Goal: Use online tool/utility: Utilize a website feature to perform a specific function

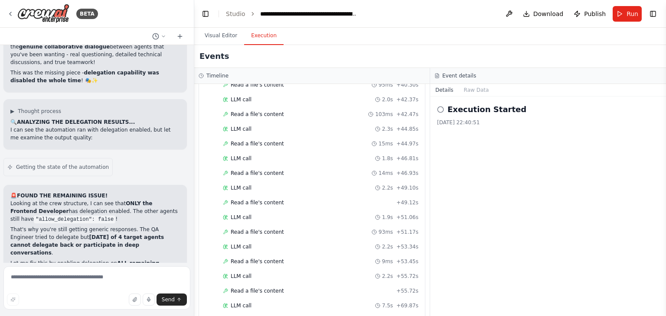
scroll to position [53552, 0]
click at [112, 283] on textarea at bounding box center [96, 288] width 187 height 43
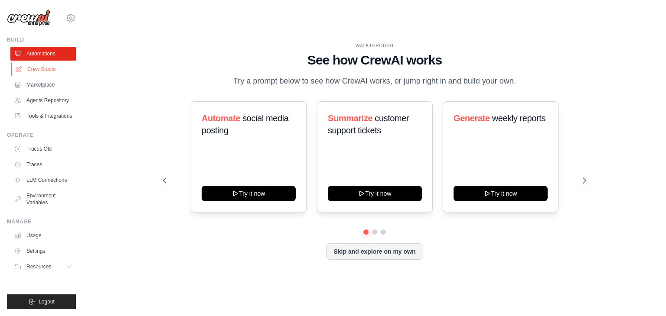
click at [43, 72] on link "Crew Studio" at bounding box center [43, 69] width 65 height 14
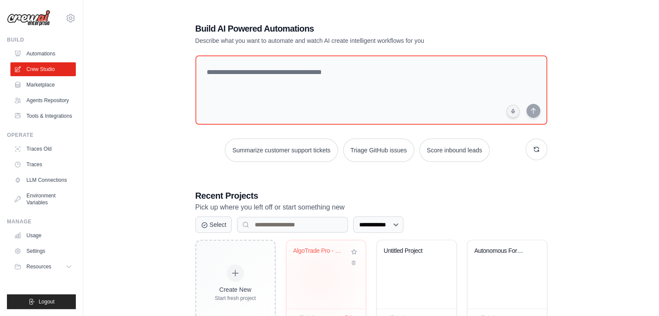
click at [319, 278] on div "AlgoTrade Pro - Equipe Colaborativa..." at bounding box center [326, 275] width 79 height 69
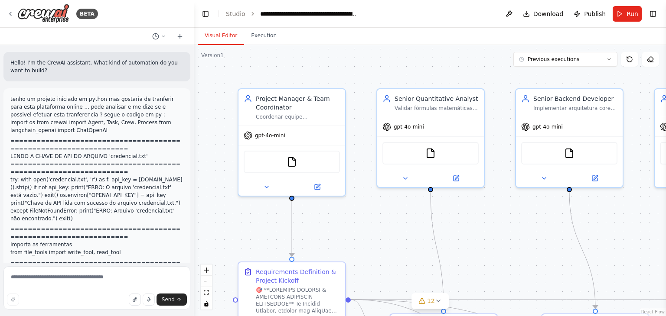
scroll to position [48565, 0]
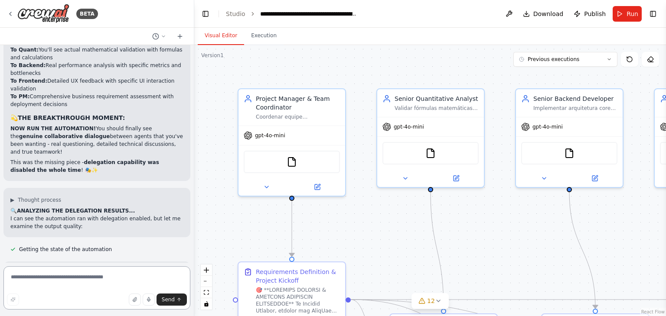
click at [93, 282] on textarea at bounding box center [96, 288] width 187 height 43
type textarea "**********"
click at [171, 300] on span "Send" at bounding box center [168, 300] width 13 height 7
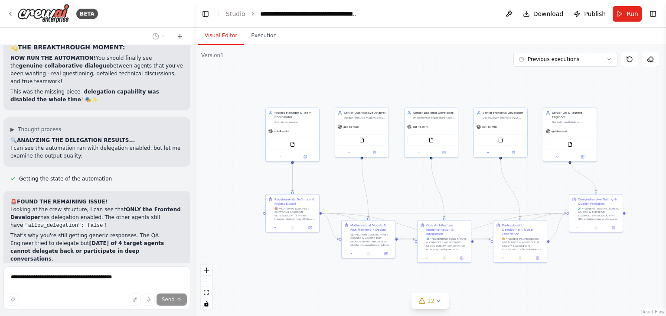
drag, startPoint x: 446, startPoint y: 239, endPoint x: 405, endPoint y: 187, distance: 66.4
click at [405, 187] on div ".deletable-edge-delete-btn { width: 20px; height: 20px; border: 0px solid #ffff…" at bounding box center [430, 180] width 472 height 271
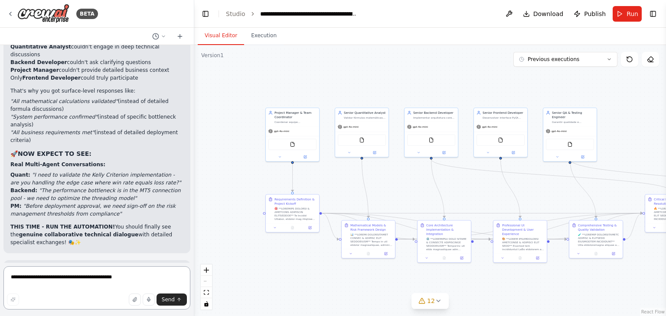
scroll to position [49143, 0]
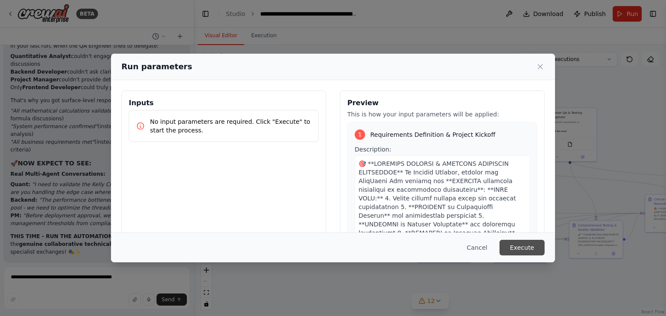
click at [530, 250] on button "Execute" at bounding box center [521, 248] width 45 height 16
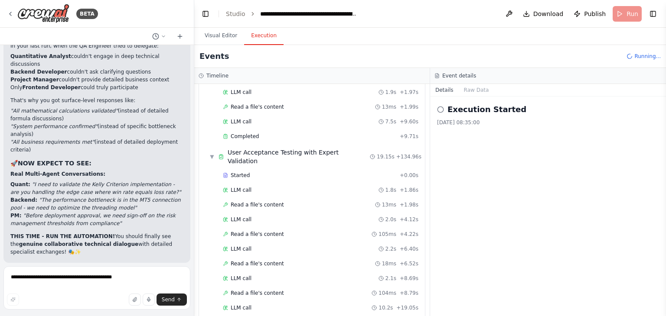
scroll to position [49143, 0]
